Goal: Task Accomplishment & Management: Use online tool/utility

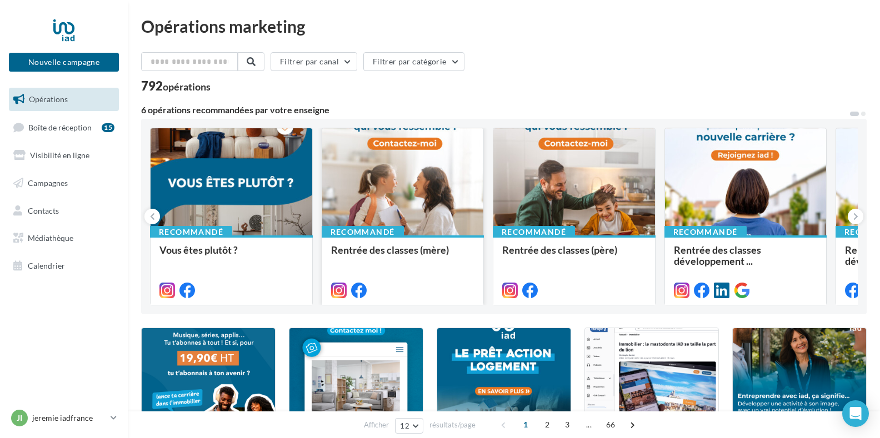
click at [393, 187] on div at bounding box center [403, 182] width 162 height 108
click at [416, 187] on div at bounding box center [403, 182] width 162 height 108
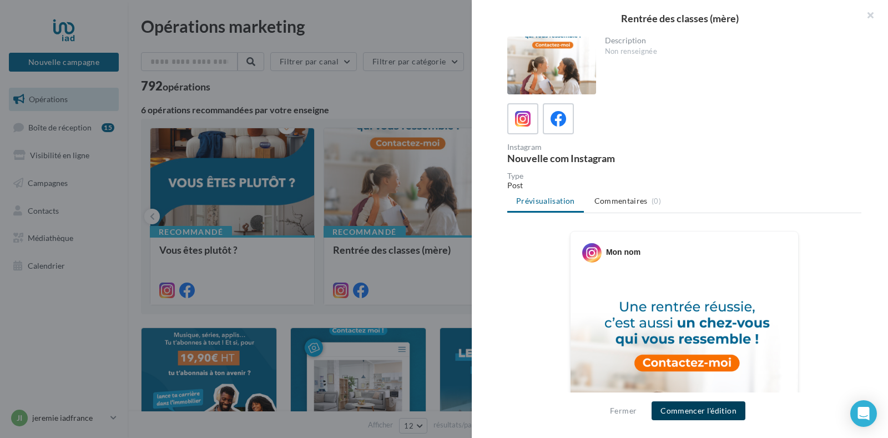
click at [709, 407] on button "Commencer l'édition" at bounding box center [699, 410] width 94 height 19
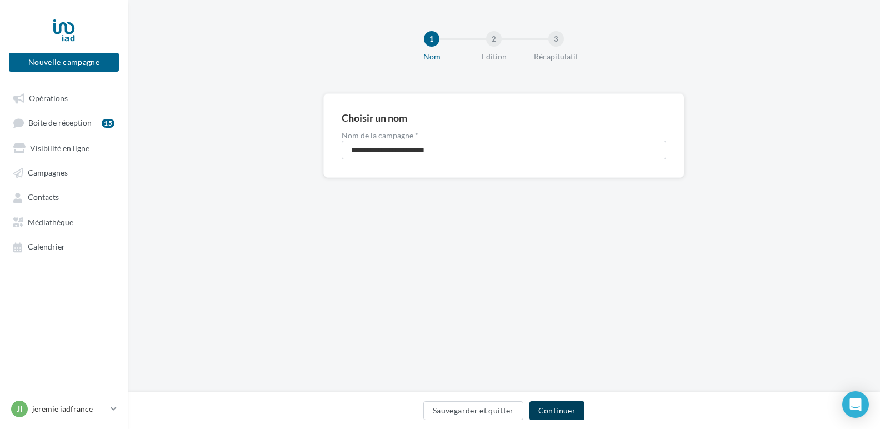
click at [558, 411] on button "Continuer" at bounding box center [556, 410] width 55 height 19
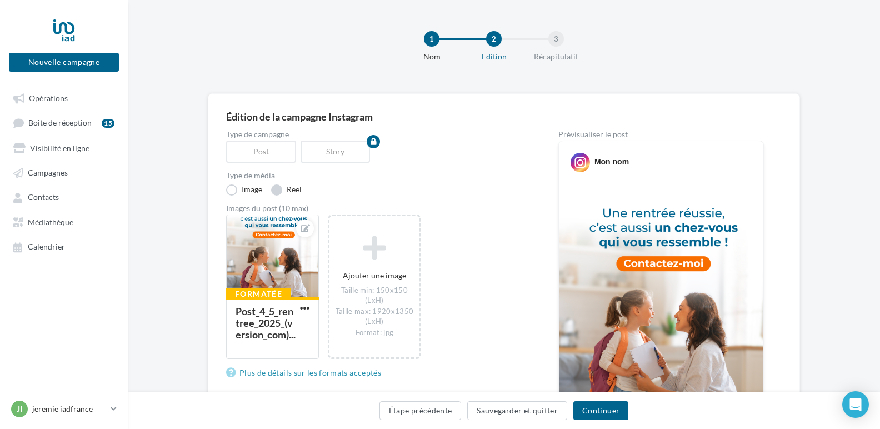
click at [281, 190] on label "Reel" at bounding box center [286, 189] width 31 height 11
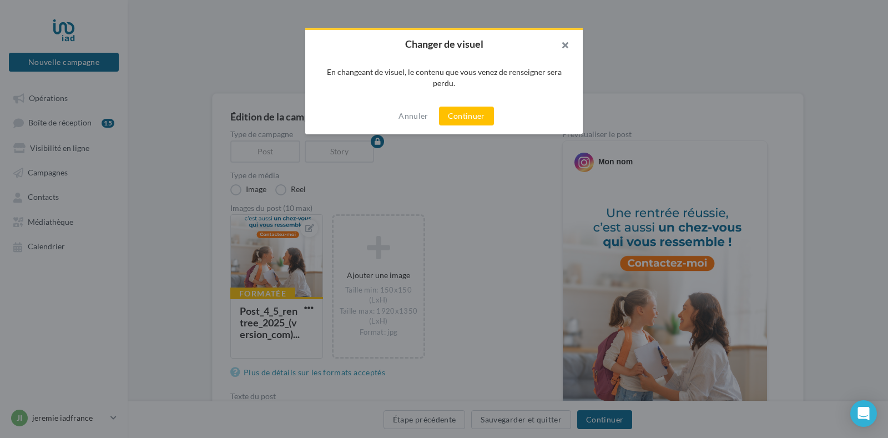
click at [563, 42] on button "button" at bounding box center [561, 46] width 44 height 33
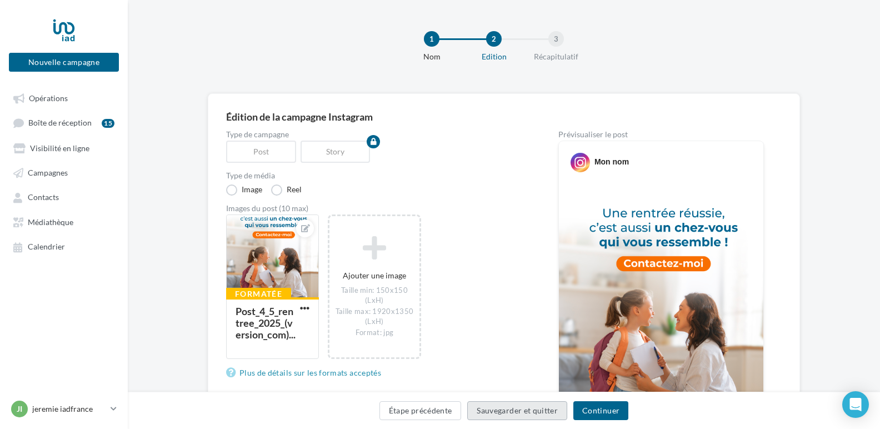
click at [524, 412] on button "Sauvegarder et quitter" at bounding box center [517, 410] width 100 height 19
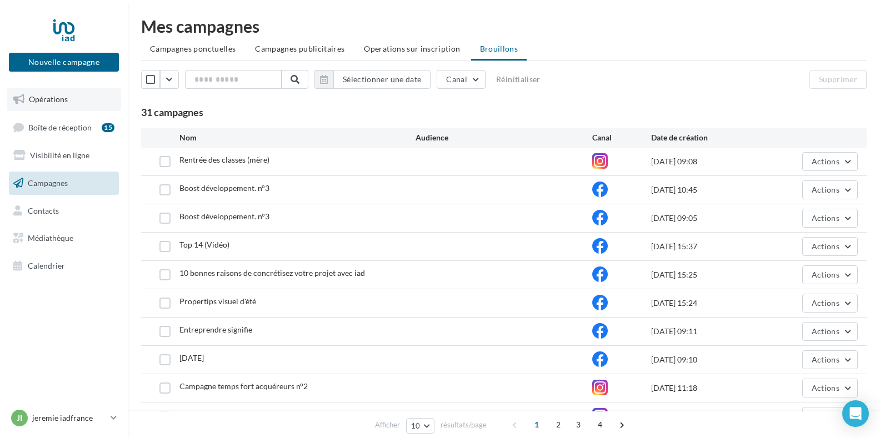
click at [52, 102] on span "Opérations" at bounding box center [48, 98] width 39 height 9
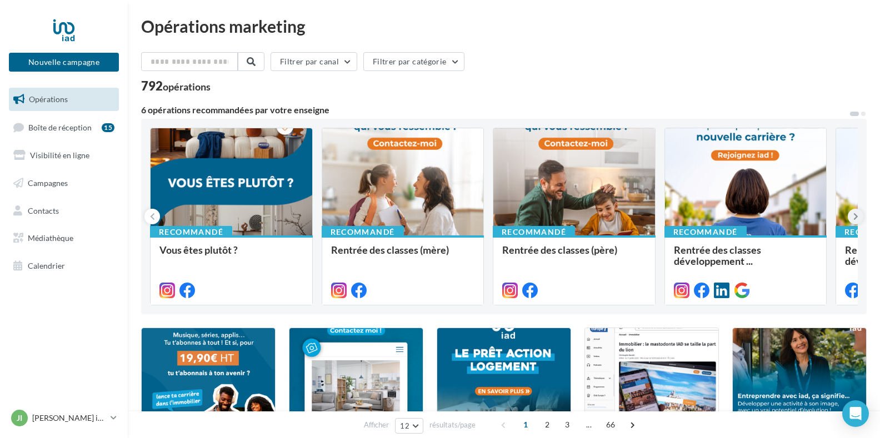
click at [849, 214] on button at bounding box center [855, 217] width 16 height 16
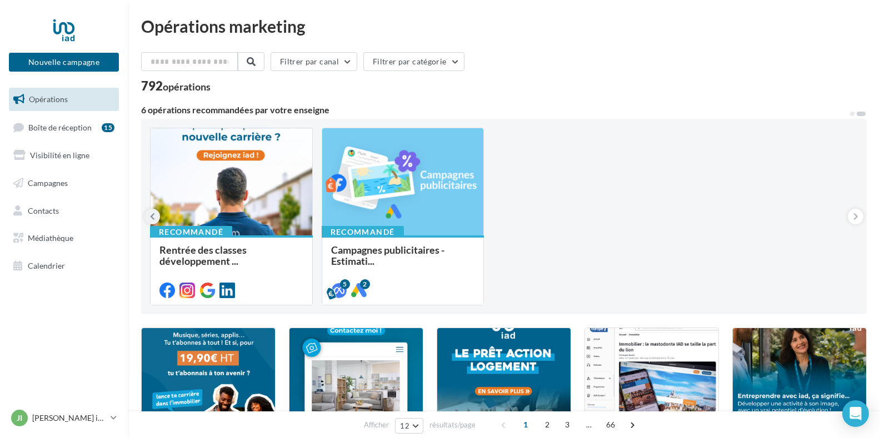
click at [147, 213] on button at bounding box center [152, 217] width 16 height 16
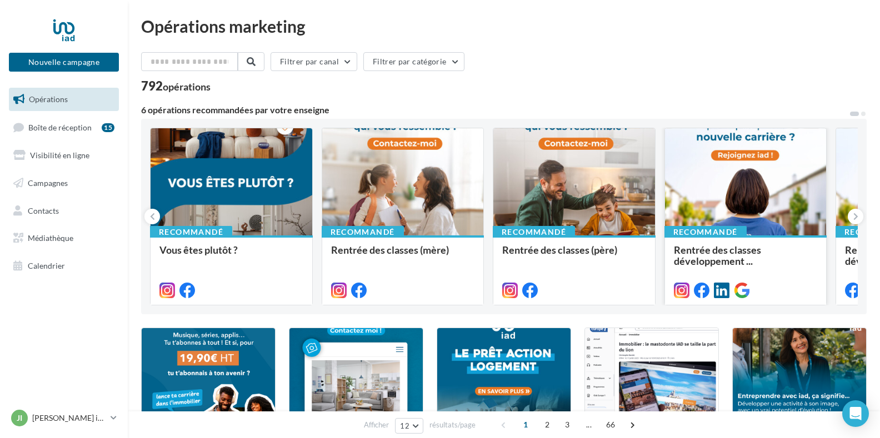
drag, startPoint x: 570, startPoint y: 179, endPoint x: 742, endPoint y: 172, distance: 172.3
click at [742, 172] on div "Recommandé Vous êtes plutôt ? Recommandé Rentrée des classes (mère) Recommandé …" at bounding box center [503, 217] width 707 height 178
click at [732, 190] on div at bounding box center [746, 182] width 162 height 108
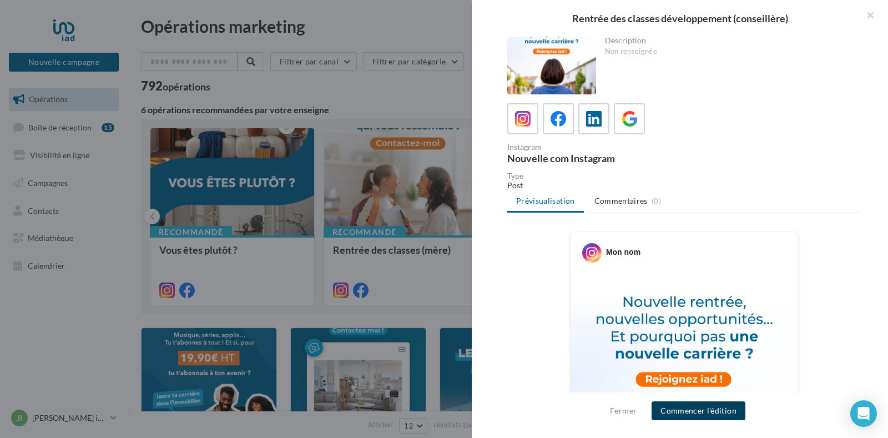
click at [697, 409] on button "Commencer l'édition" at bounding box center [699, 410] width 94 height 19
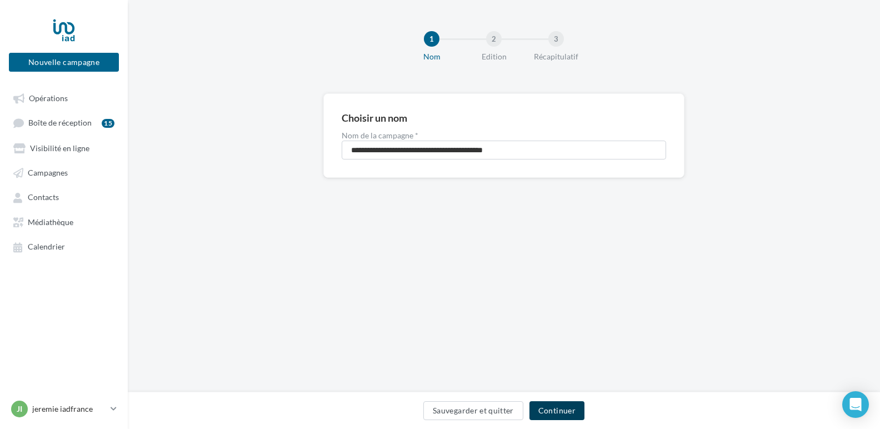
click at [569, 414] on button "Continuer" at bounding box center [556, 410] width 55 height 19
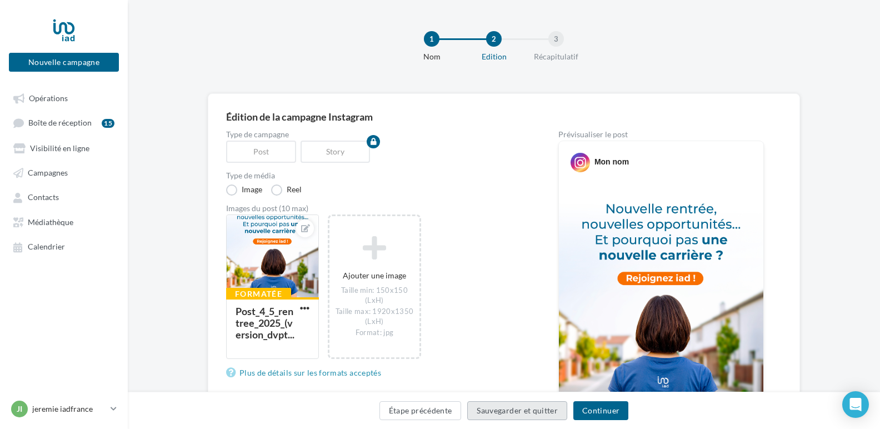
click at [520, 411] on button "Sauvegarder et quitter" at bounding box center [517, 410] width 100 height 19
